Goal: Task Accomplishment & Management: Manage account settings

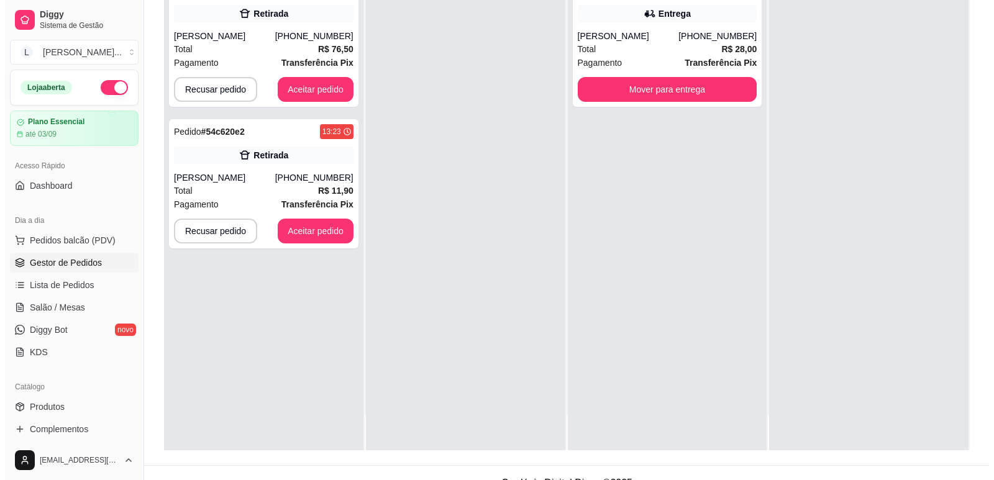
scroll to position [186, 0]
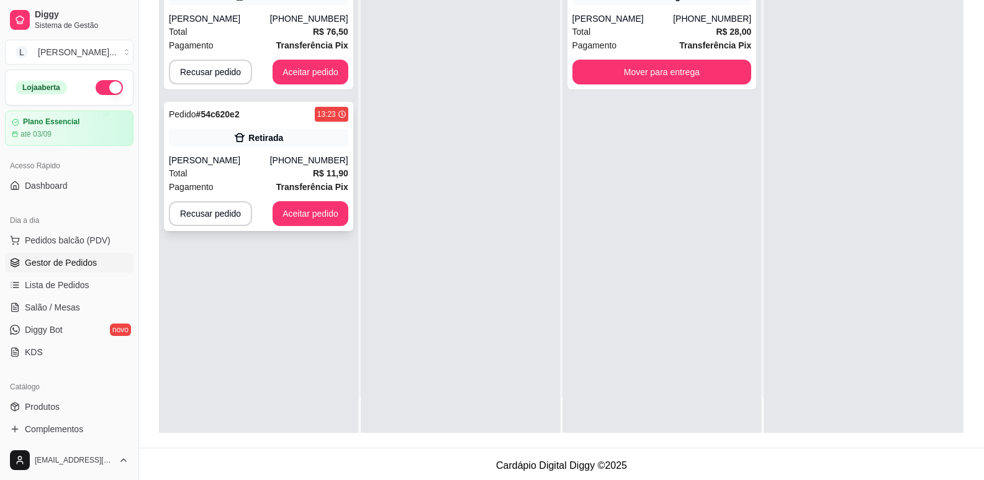
click at [270, 164] on div "[PERSON_NAME]" at bounding box center [219, 160] width 101 height 12
click at [251, 172] on div "Total R$ 11,90" at bounding box center [258, 173] width 179 height 14
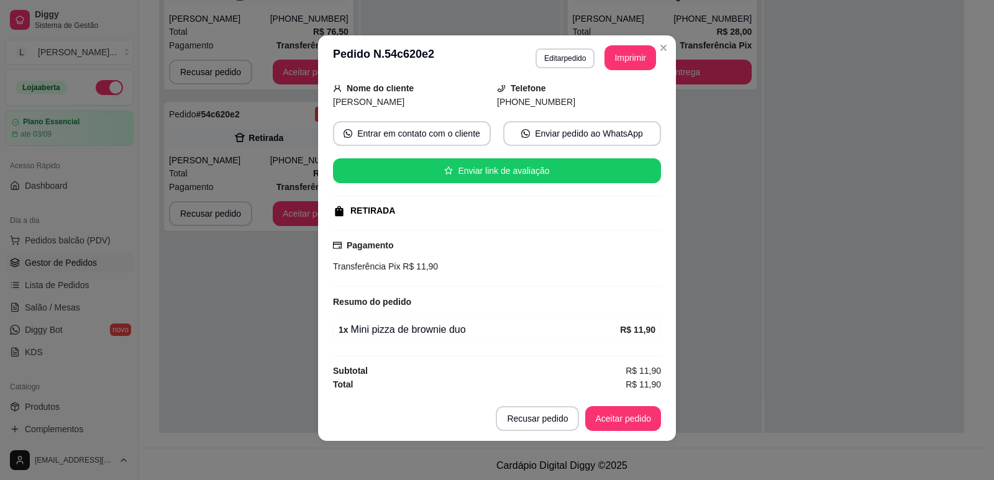
scroll to position [2, 0]
click at [623, 418] on button "Aceitar pedido" at bounding box center [623, 417] width 76 height 25
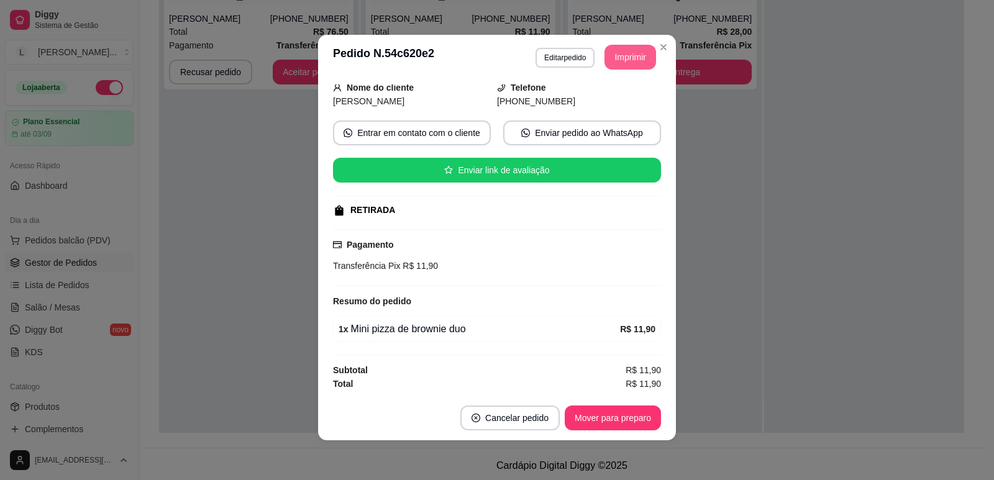
click at [626, 62] on button "Imprimir" at bounding box center [630, 57] width 52 height 25
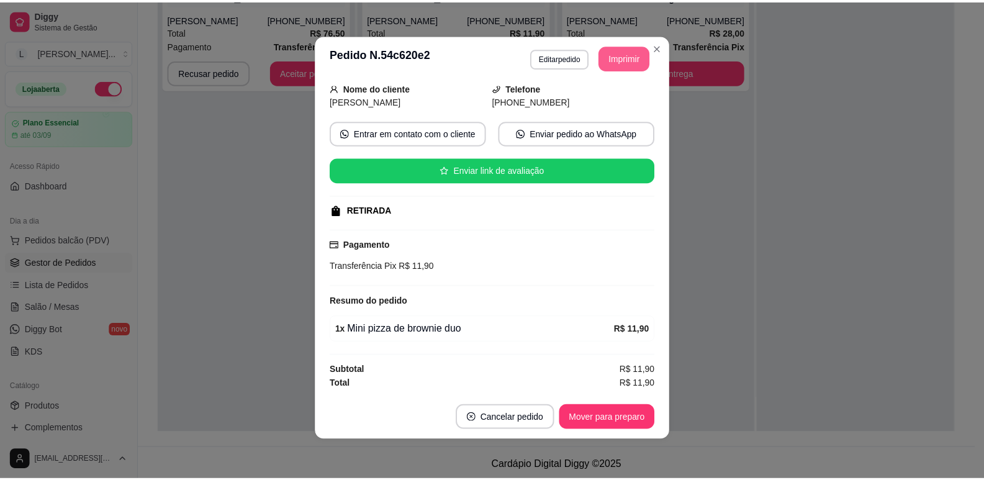
scroll to position [0, 0]
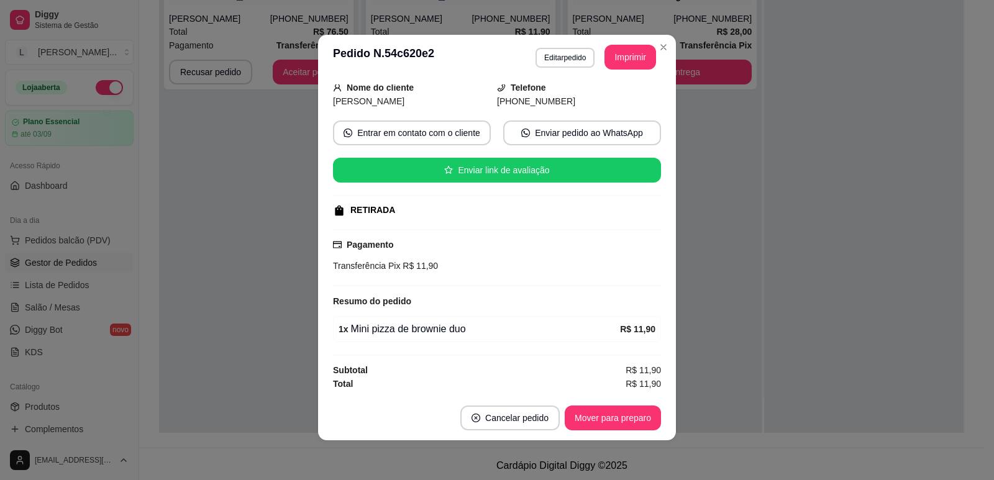
click at [577, 421] on button "Mover para preparo" at bounding box center [612, 417] width 96 height 25
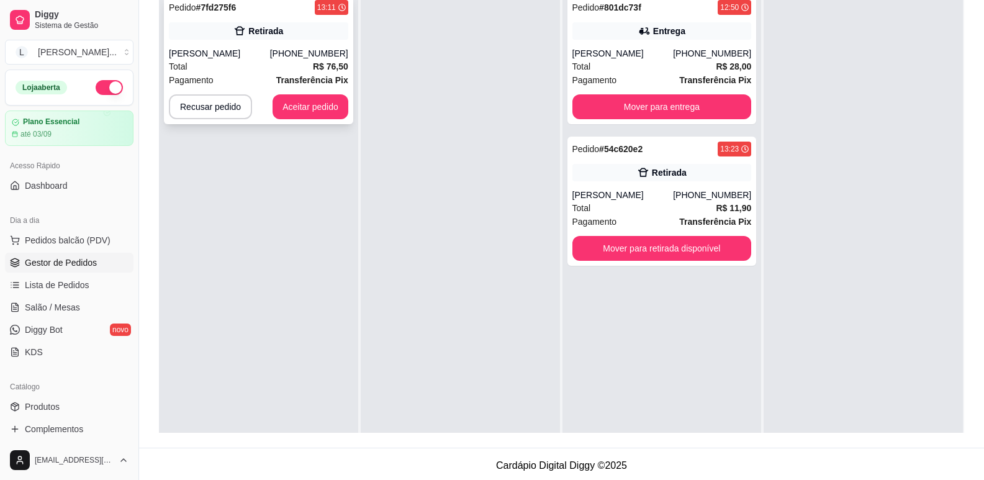
click at [279, 65] on div "Total R$ 76,50" at bounding box center [258, 67] width 179 height 14
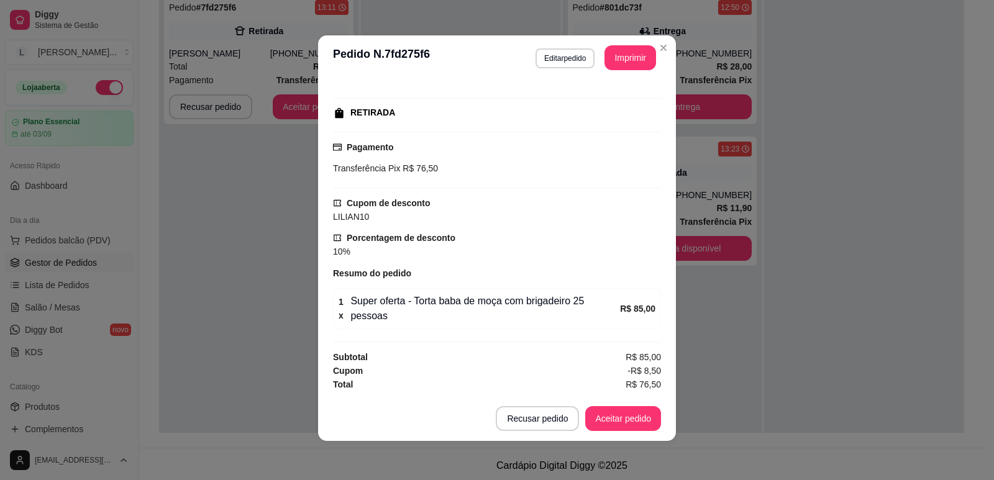
scroll to position [2, 0]
click at [636, 419] on button "Aceitar pedido" at bounding box center [622, 418] width 73 height 24
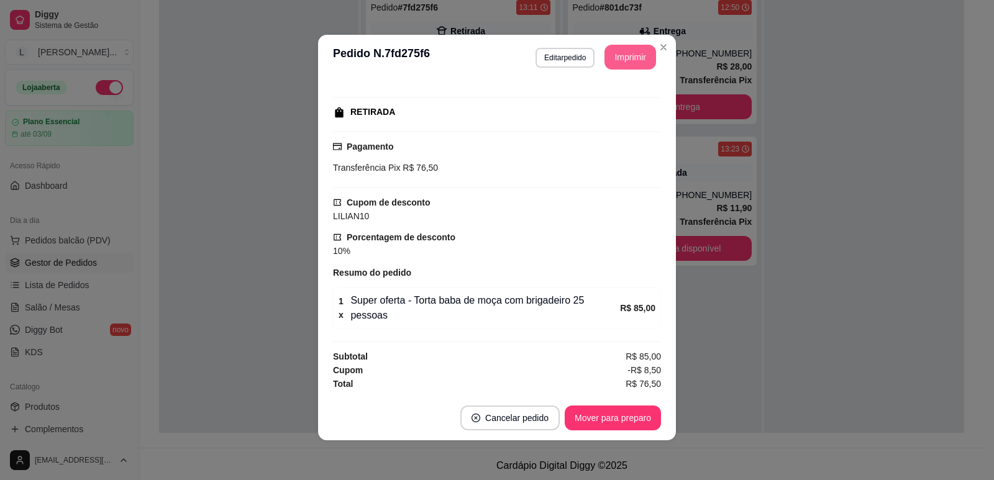
click at [623, 60] on button "Imprimir" at bounding box center [630, 57] width 52 height 25
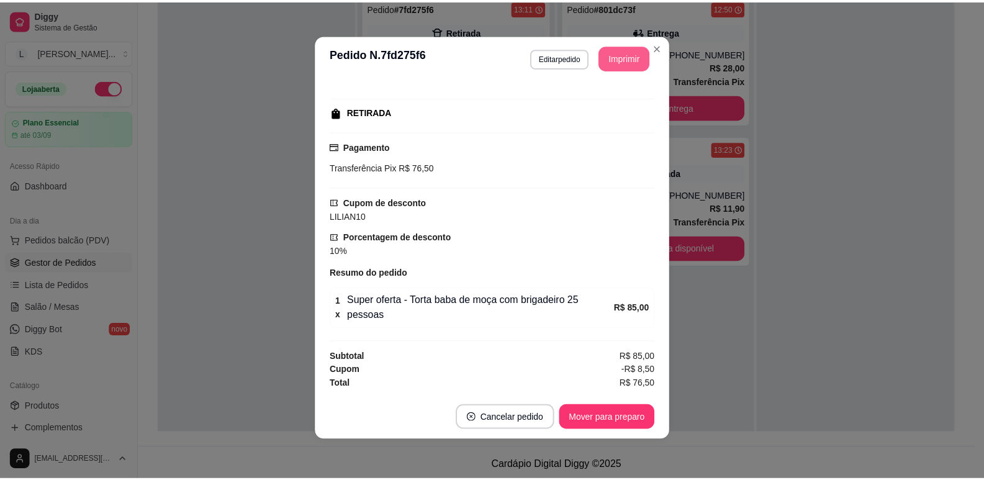
scroll to position [0, 0]
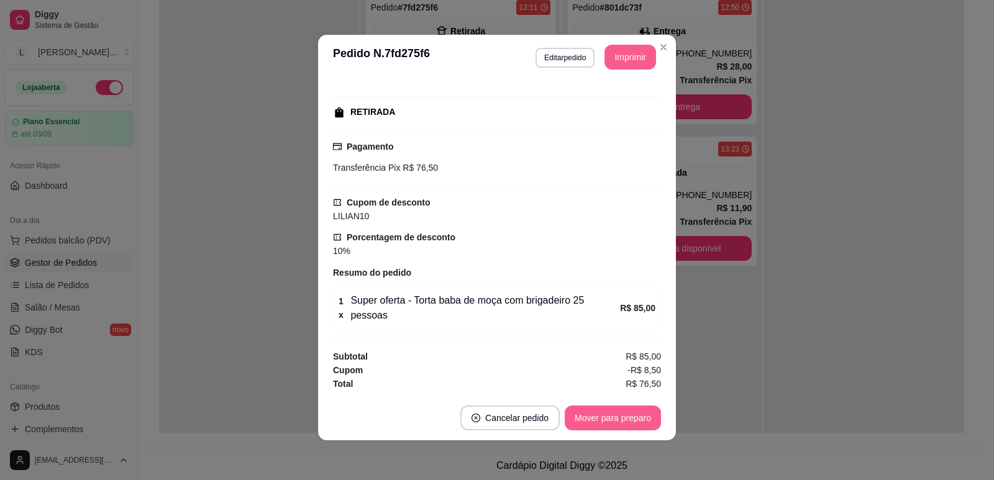
click at [604, 417] on button "Mover para preparo" at bounding box center [612, 417] width 96 height 25
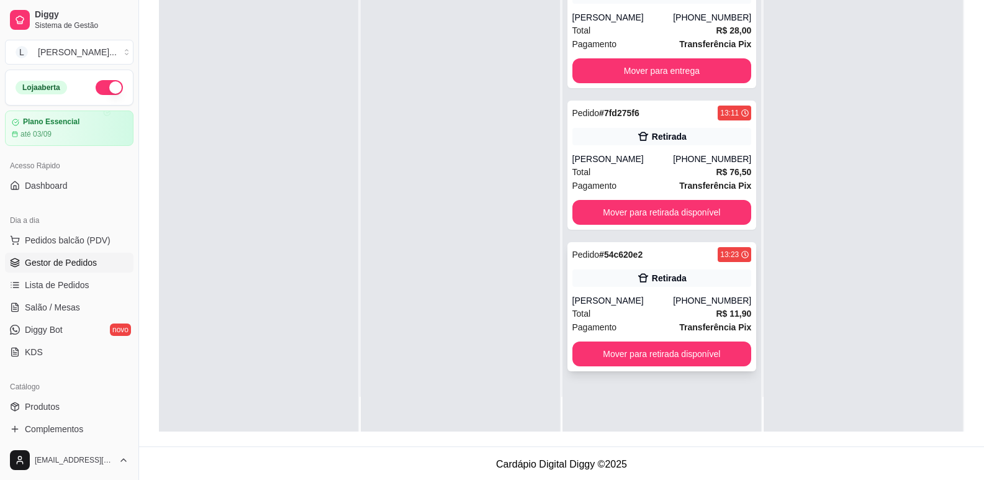
scroll to position [189, 0]
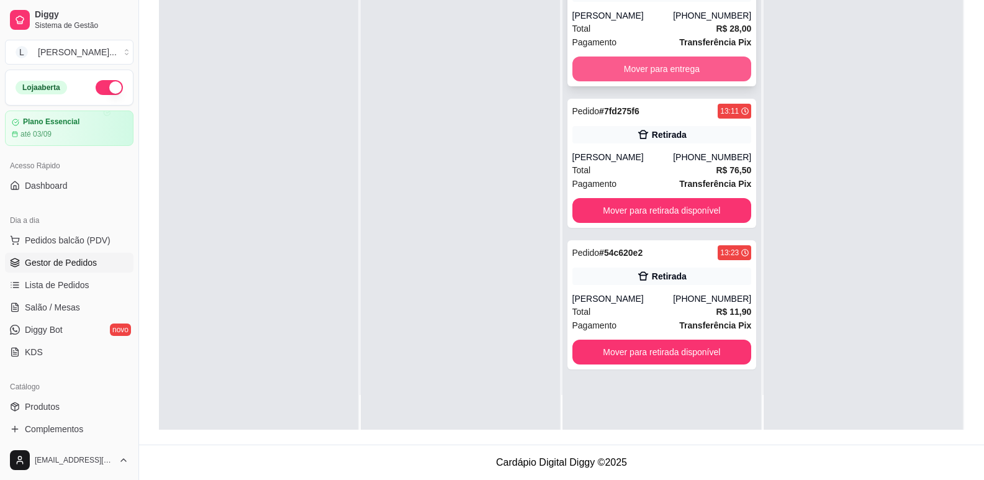
click at [669, 68] on button "Mover para entrega" at bounding box center [662, 69] width 179 height 25
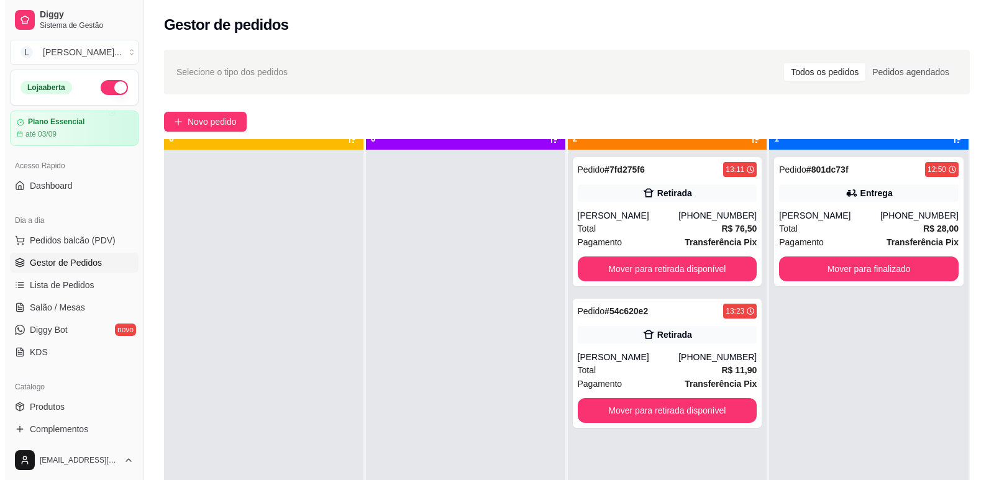
scroll to position [35, 0]
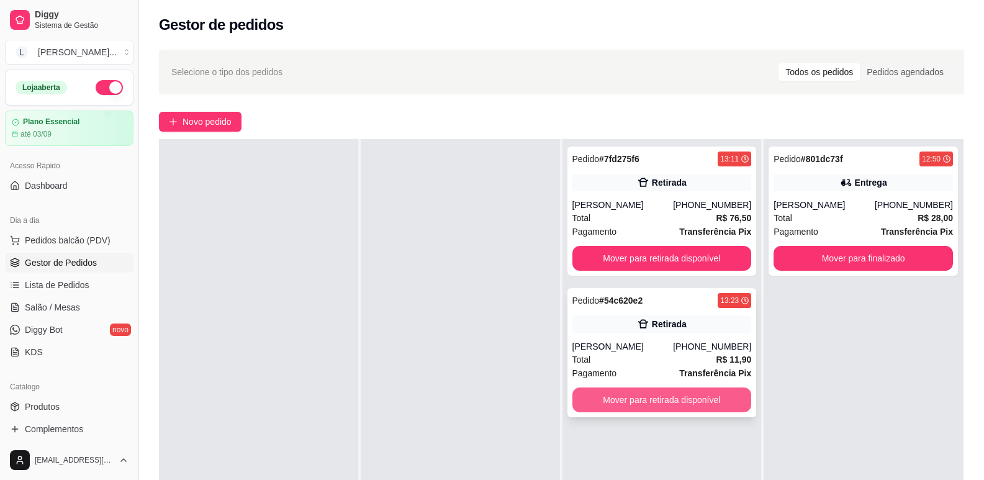
click at [640, 402] on button "Mover para retirada disponível" at bounding box center [662, 399] width 179 height 25
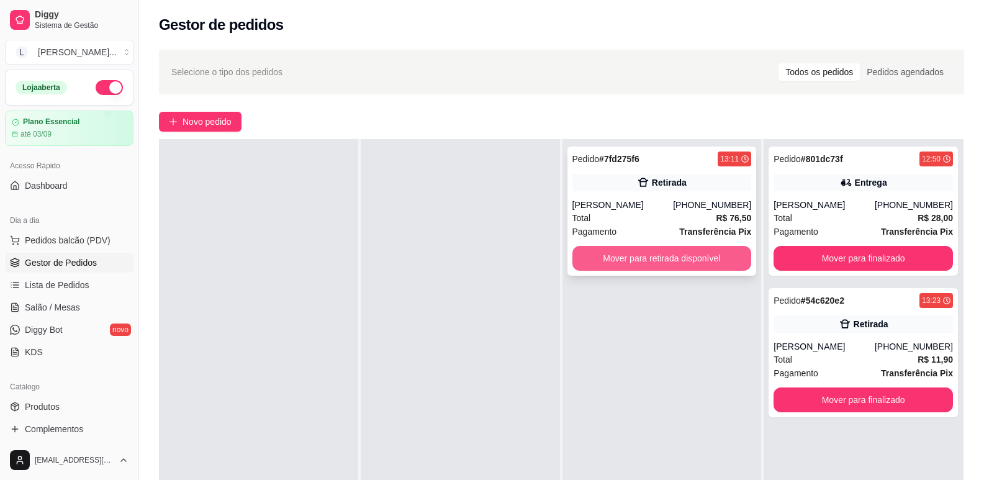
click at [676, 254] on button "Mover para retirada disponível" at bounding box center [662, 258] width 179 height 25
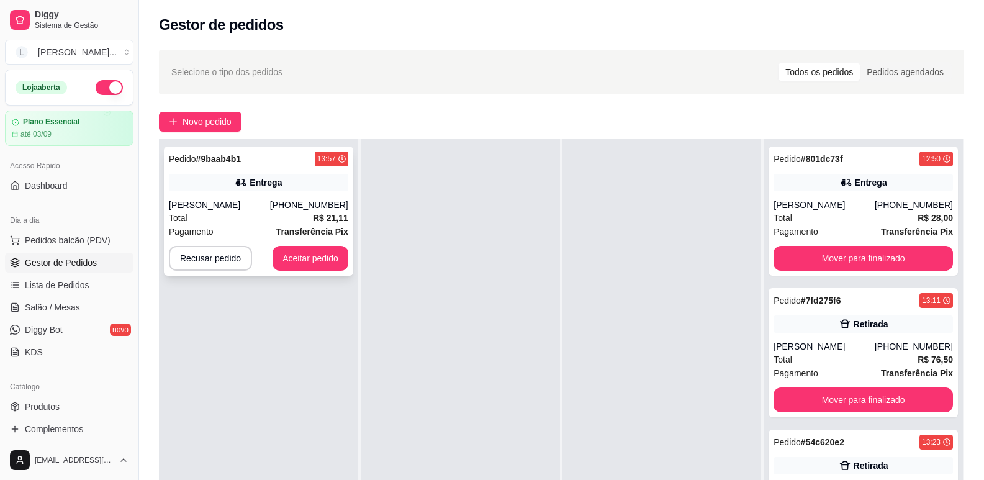
click at [286, 192] on div "Pedido # 9baab4b1 13:57 Entrega [PERSON_NAME] [PHONE_NUMBER] Total R$ 21,11 Pag…" at bounding box center [258, 211] width 189 height 129
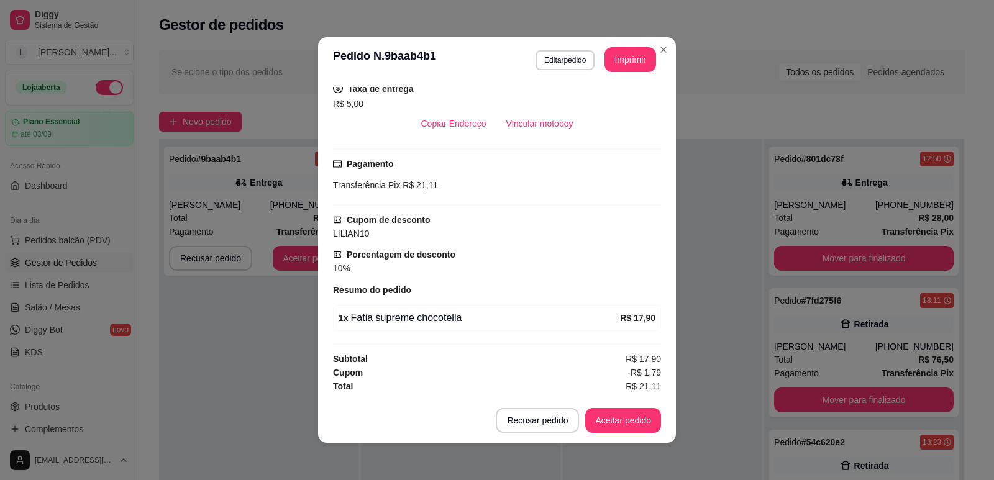
scroll to position [2, 0]
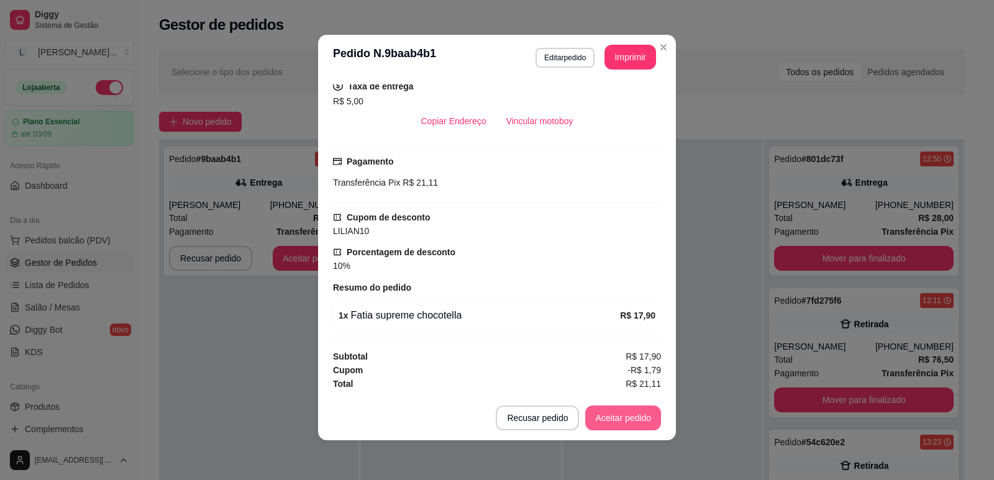
click at [623, 425] on button "Aceitar pedido" at bounding box center [623, 417] width 76 height 25
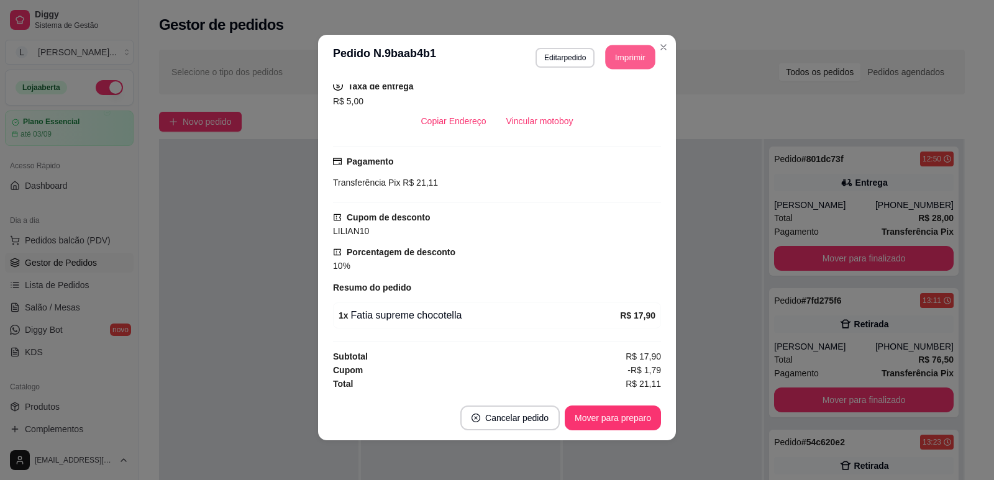
click at [620, 61] on button "Imprimir" at bounding box center [630, 57] width 50 height 24
click at [600, 420] on button "Mover para preparo" at bounding box center [612, 418] width 93 height 24
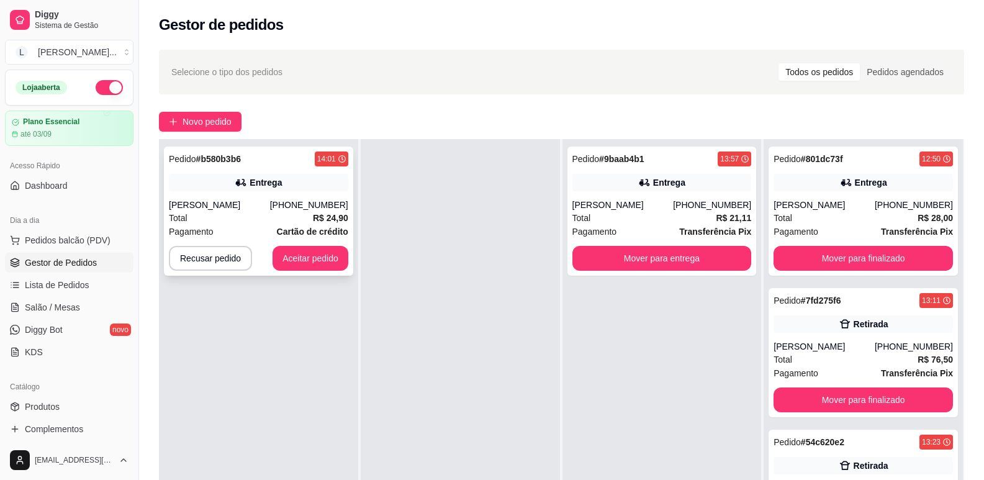
click at [286, 229] on strong "Cartão de crédito" at bounding box center [312, 232] width 71 height 10
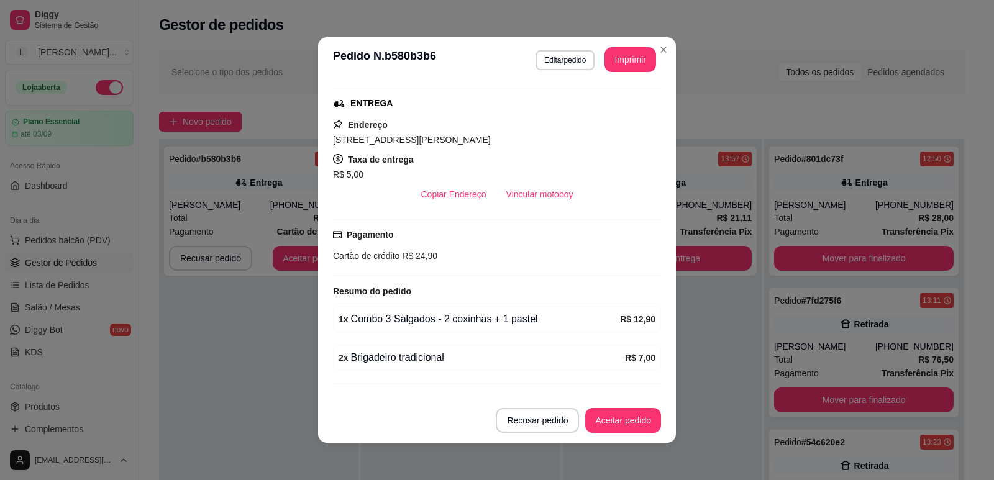
scroll to position [215, 0]
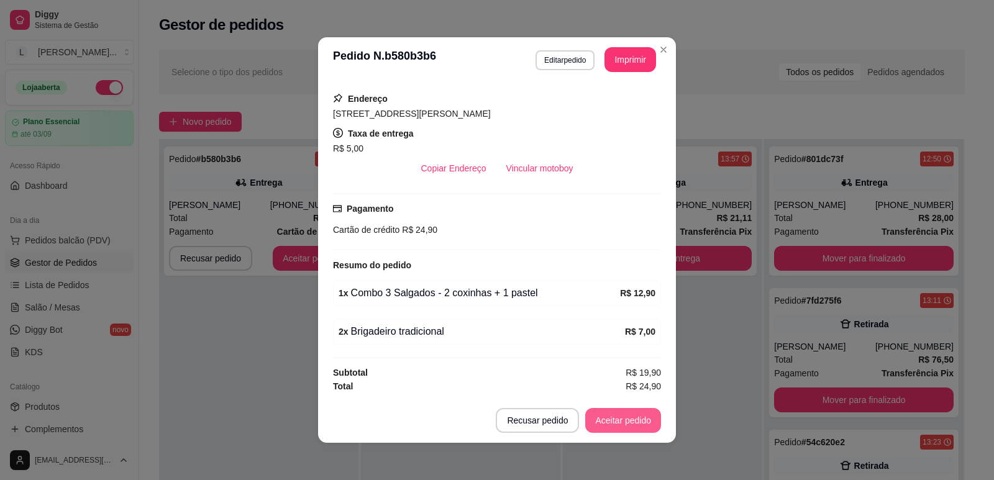
click at [617, 420] on button "Aceitar pedido" at bounding box center [623, 420] width 76 height 25
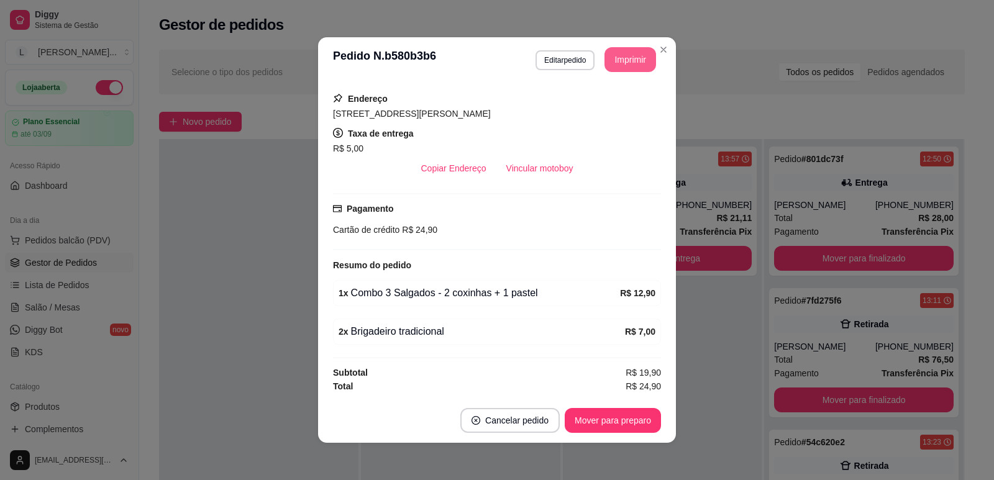
click at [625, 63] on button "Imprimir" at bounding box center [630, 59] width 52 height 25
click at [612, 415] on button "Mover para preparo" at bounding box center [612, 420] width 96 height 25
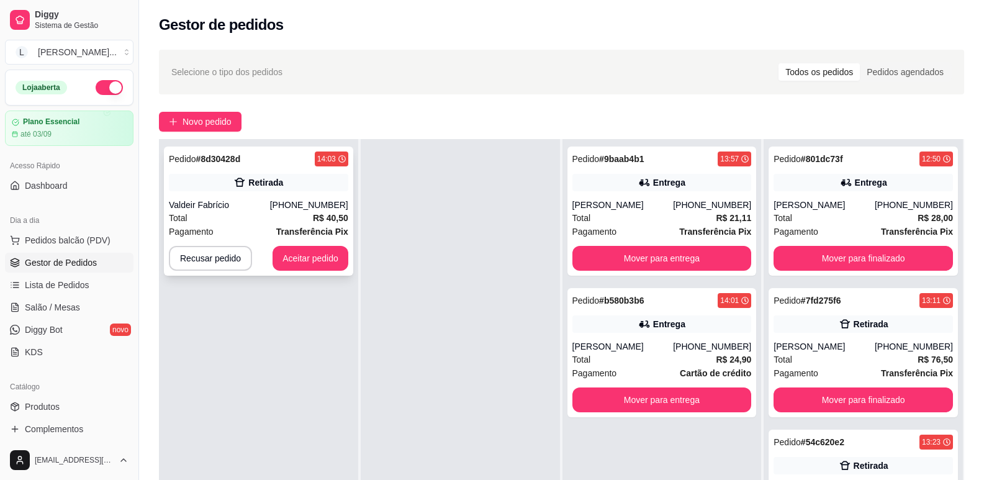
click at [284, 197] on div "Pedido # 8d30428d 14:03 Retirada Valdeir Fabrício [PHONE_NUMBER] Total R$ 40,50…" at bounding box center [258, 211] width 189 height 129
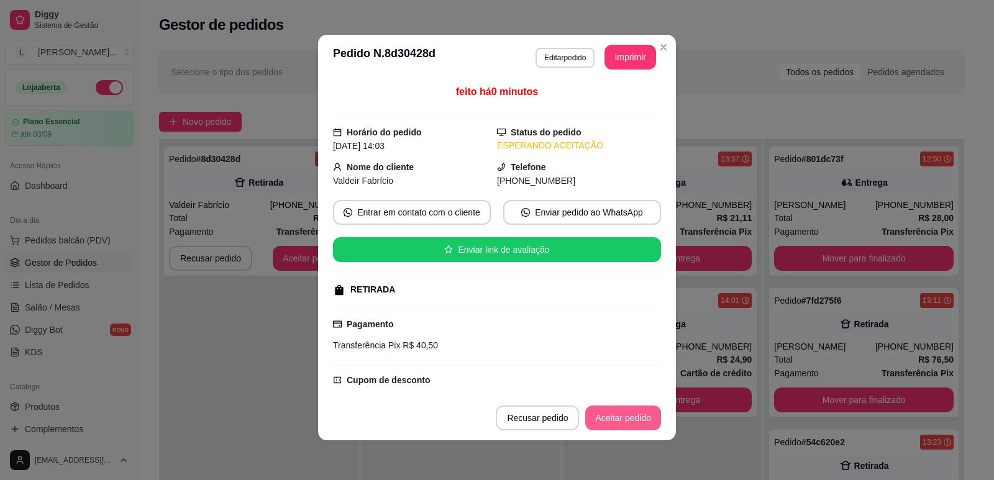
click at [614, 420] on button "Aceitar pedido" at bounding box center [623, 417] width 76 height 25
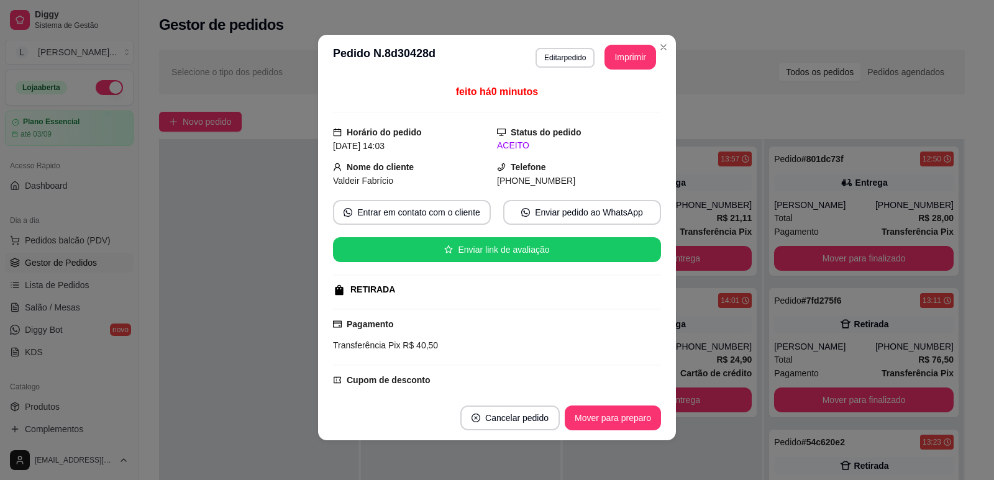
click at [618, 58] on button "Imprimir" at bounding box center [630, 57] width 52 height 25
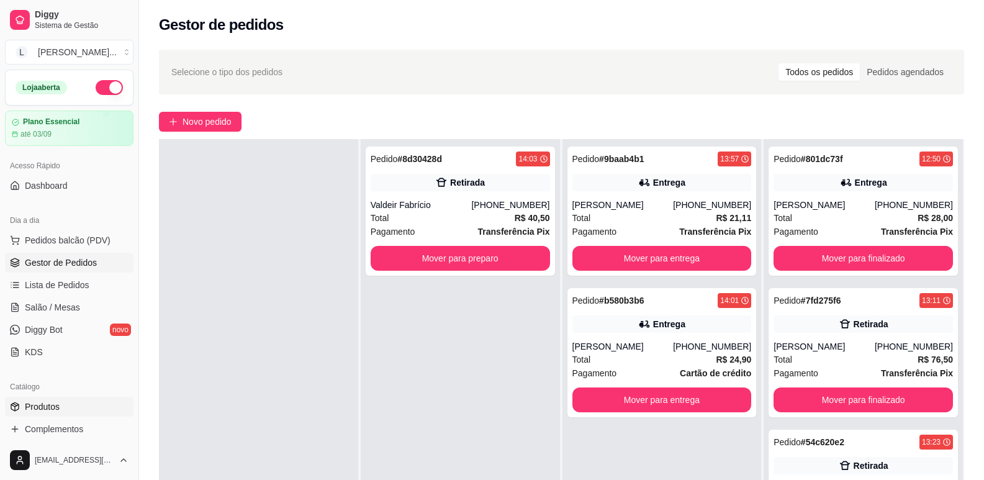
click at [50, 403] on span "Produtos" at bounding box center [42, 407] width 35 height 12
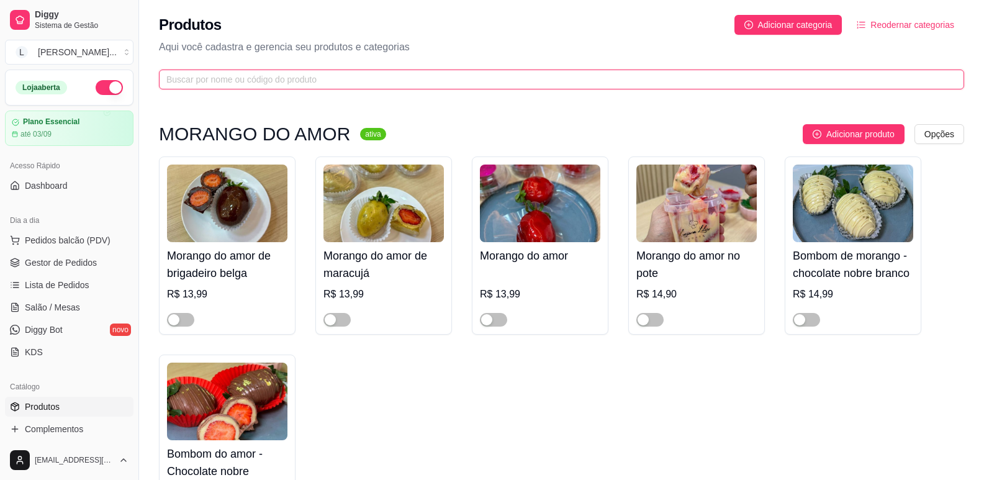
click at [258, 83] on input "text" at bounding box center [556, 80] width 781 height 14
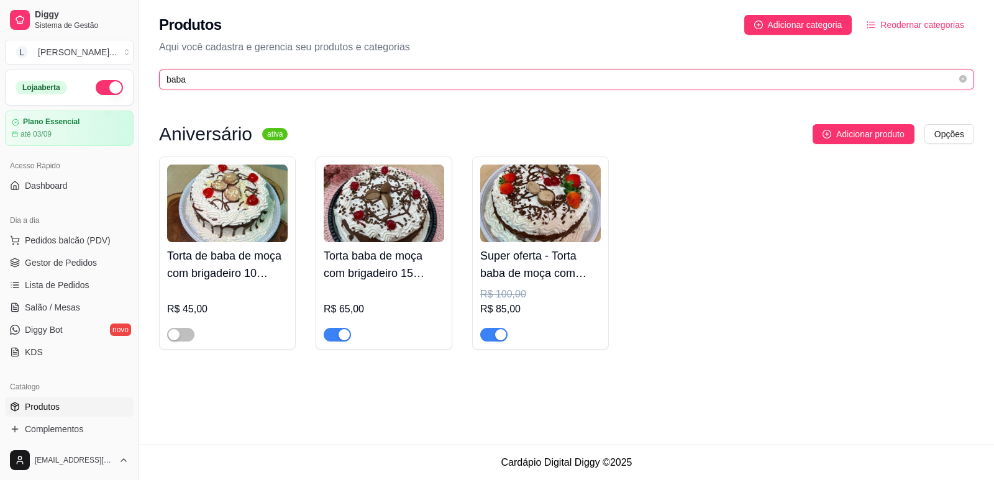
type input "baba"
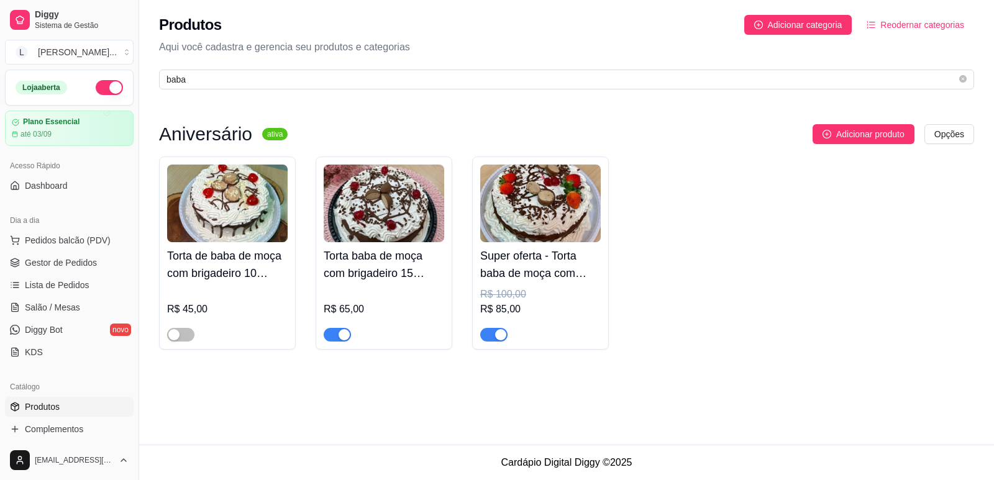
click at [242, 179] on img at bounding box center [227, 204] width 120 height 78
click at [273, 134] on sup "ativa" at bounding box center [274, 134] width 25 height 12
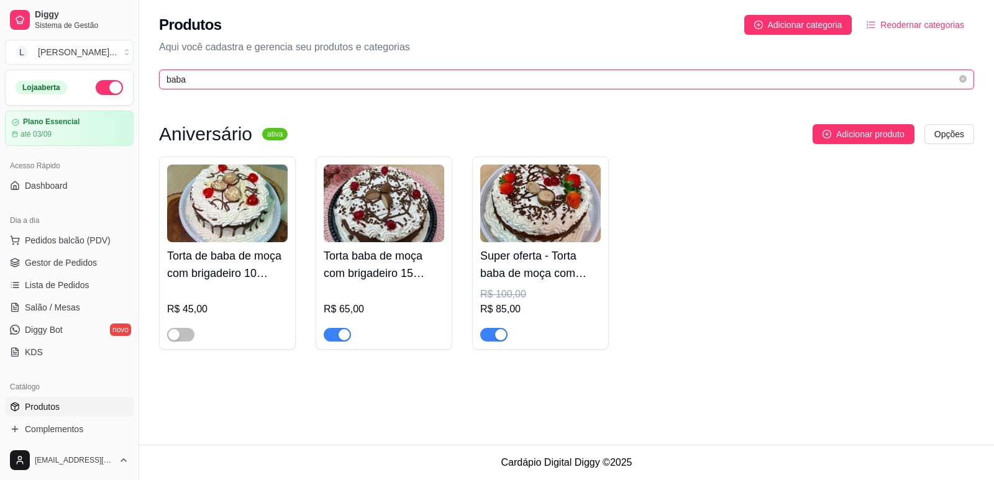
click at [196, 77] on input "baba" at bounding box center [561, 80] width 790 height 14
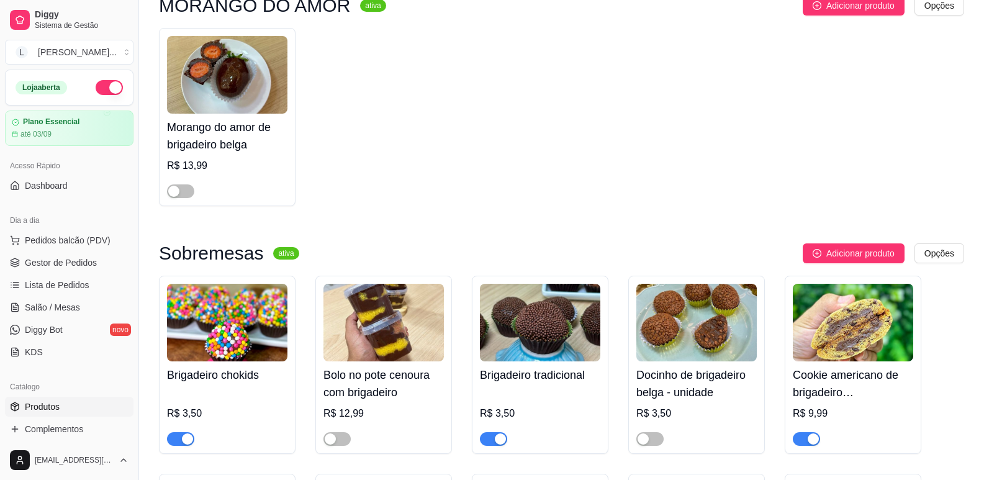
scroll to position [248, 0]
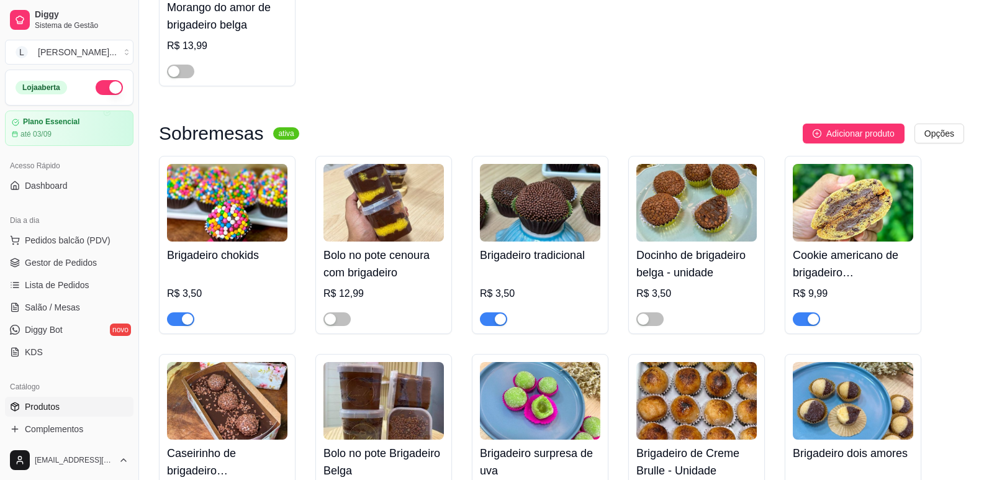
type input "briga"
click at [502, 319] on div "button" at bounding box center [500, 319] width 11 height 11
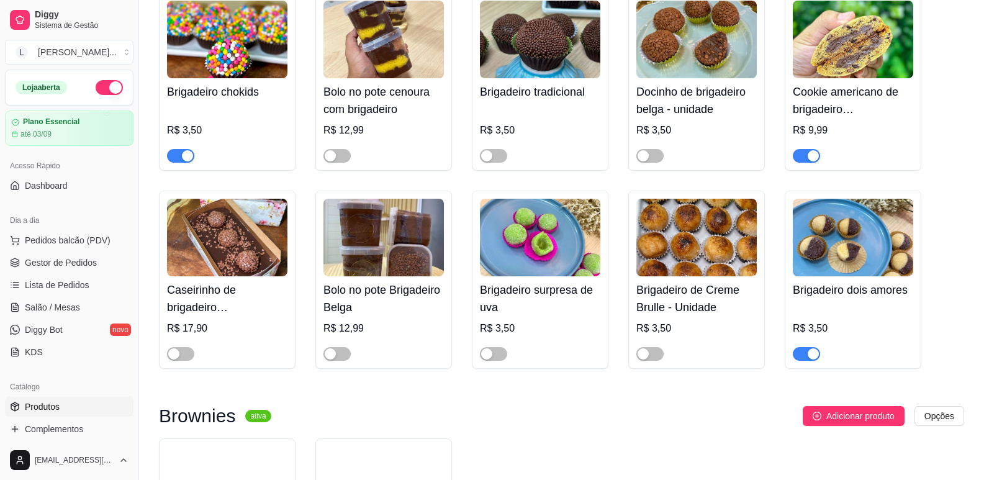
scroll to position [97, 0]
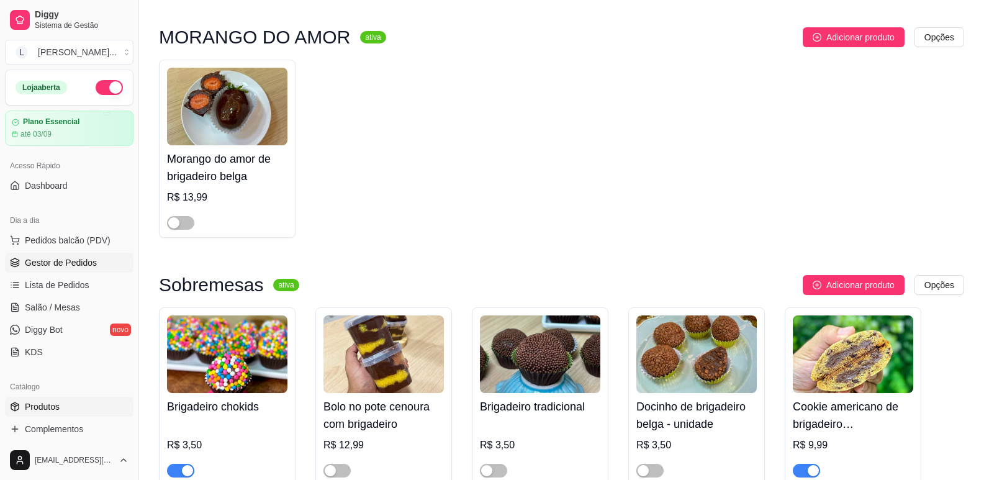
click at [48, 258] on span "Gestor de Pedidos" at bounding box center [61, 262] width 72 height 12
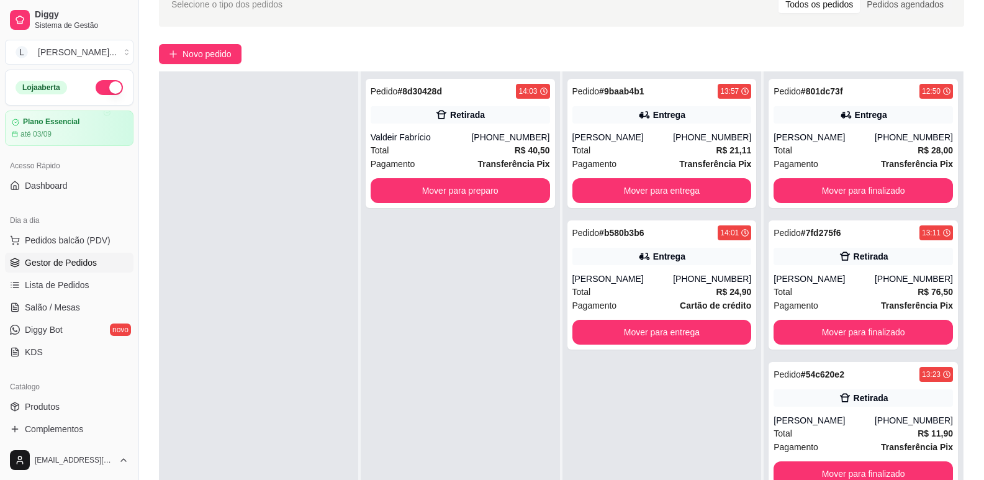
scroll to position [124, 0]
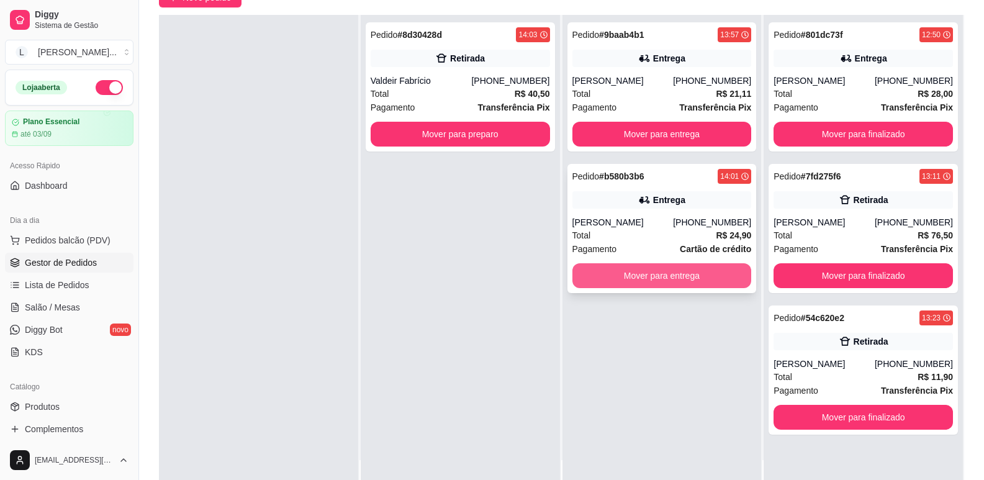
click at [674, 269] on button "Mover para entrega" at bounding box center [662, 275] width 179 height 25
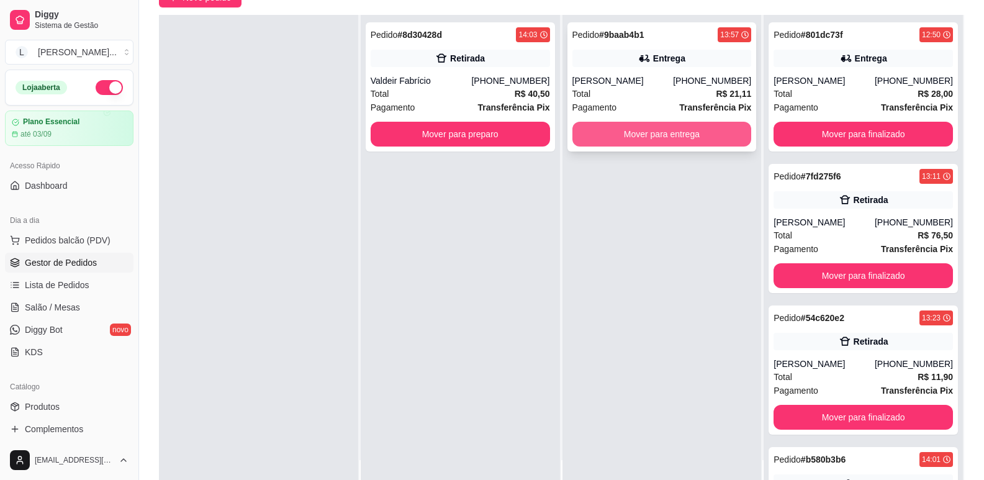
click at [650, 131] on button "Mover para entrega" at bounding box center [662, 134] width 179 height 25
